Goal: Find specific page/section: Find specific page/section

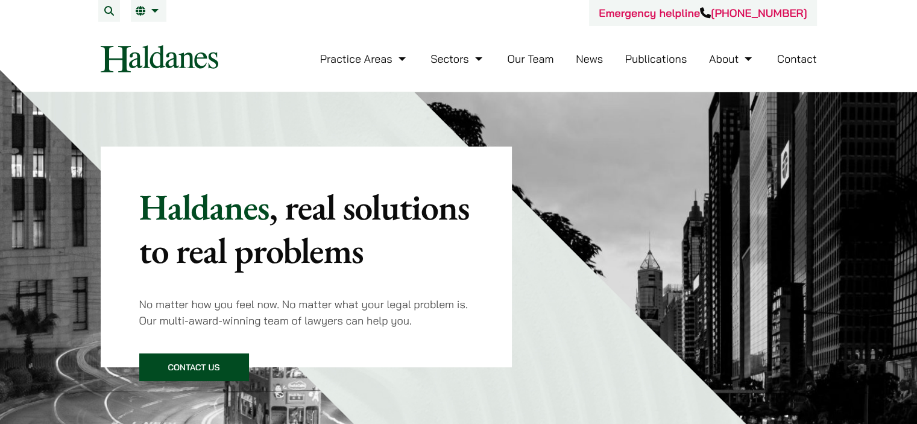
click at [528, 58] on link "Our Team" at bounding box center [530, 59] width 46 height 14
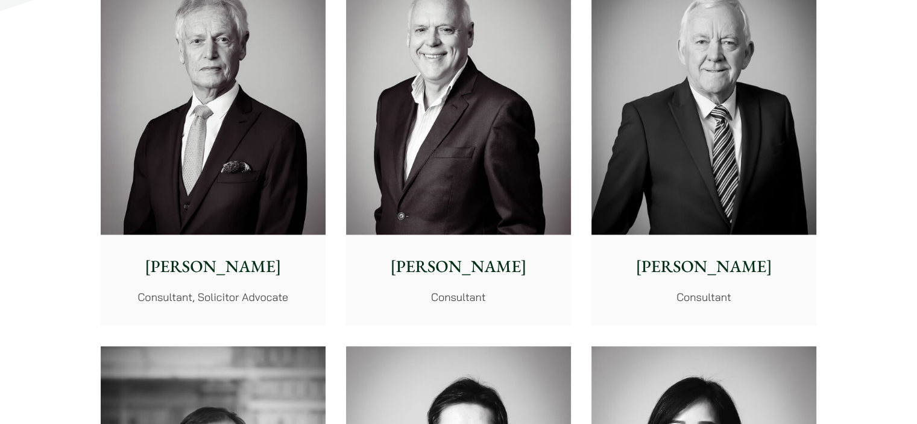
scroll to position [5639, 0]
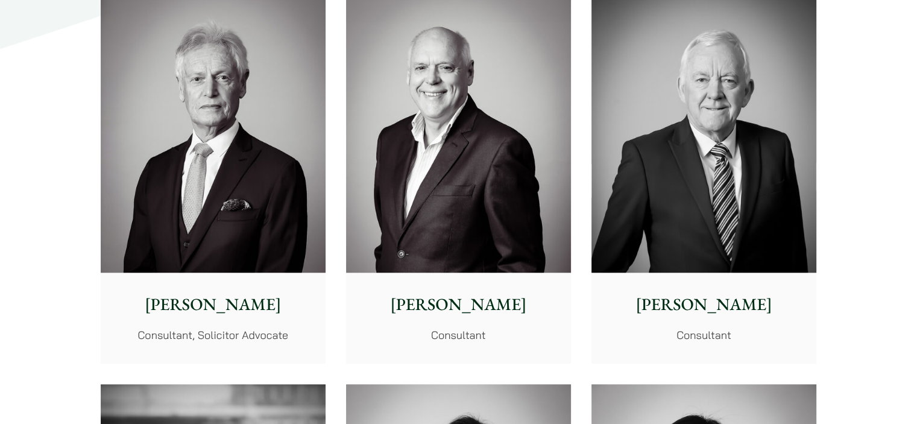
click at [699, 298] on p "[PERSON_NAME]" at bounding box center [704, 304] width 206 height 25
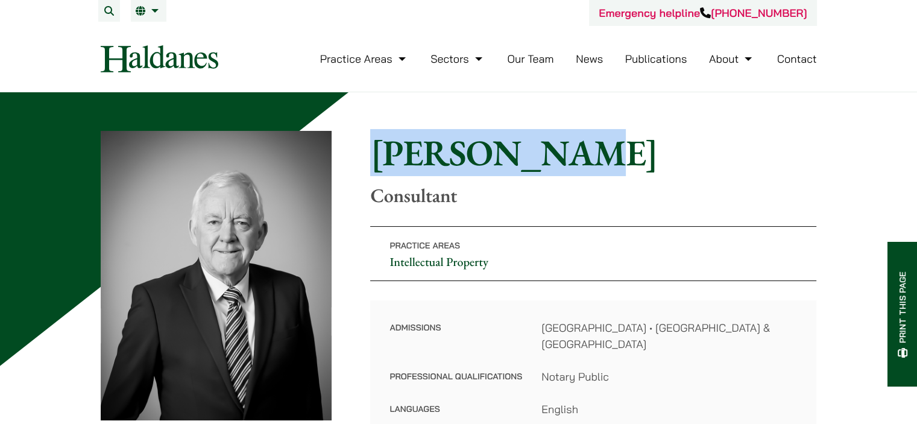
drag, startPoint x: 378, startPoint y: 151, endPoint x: 577, endPoint y: 160, distance: 199.2
click at [577, 160] on h1 "[PERSON_NAME]" at bounding box center [593, 152] width 446 height 43
copy h1 "[PERSON_NAME]"
